Goal: Book appointment/travel/reservation

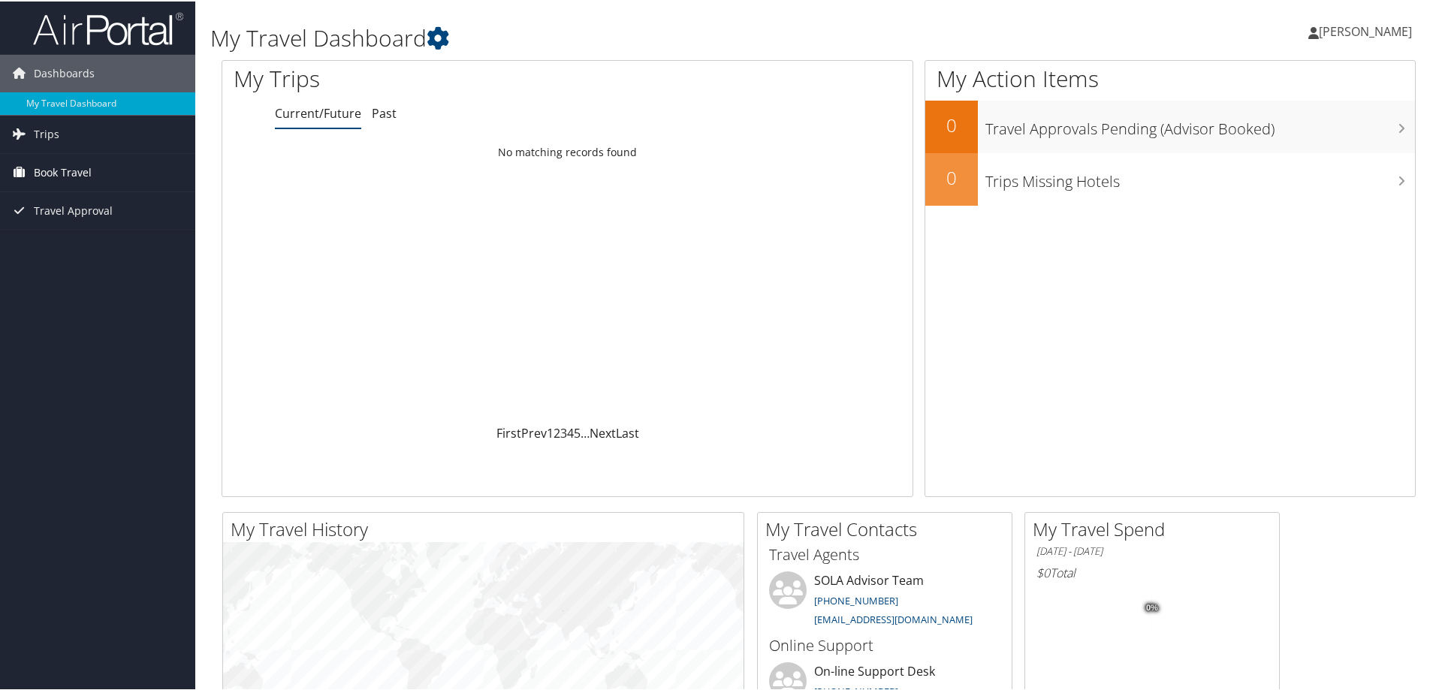
click at [69, 173] on span "Book Travel" at bounding box center [63, 172] width 58 height 38
click at [80, 228] on link "Book/Manage Online Trips" at bounding box center [97, 224] width 195 height 23
